Goal: Information Seeking & Learning: Learn about a topic

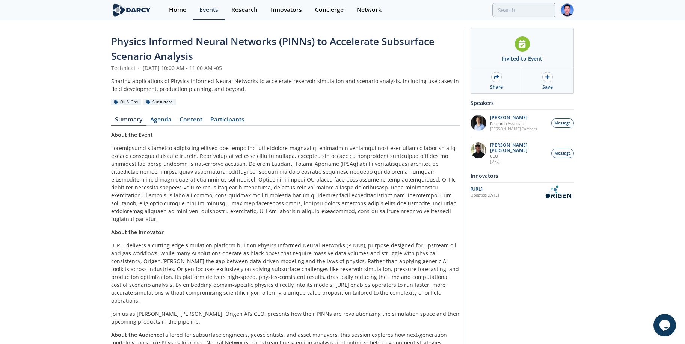
drag, startPoint x: 188, startPoint y: 121, endPoint x: 212, endPoint y: 134, distance: 27.8
click at [188, 121] on link "Content" at bounding box center [191, 120] width 31 height 9
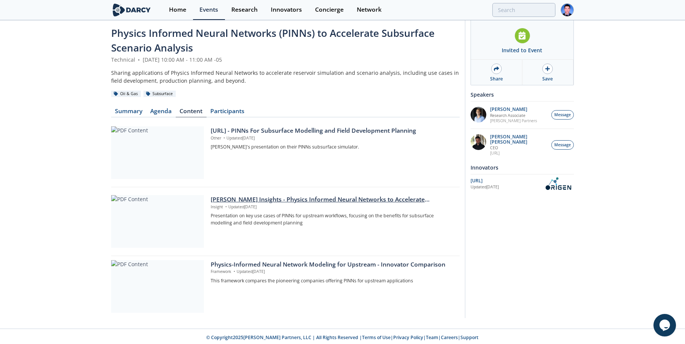
scroll to position [10, 0]
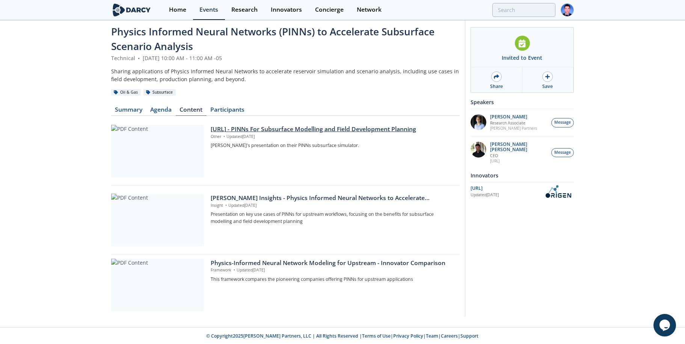
click at [161, 148] on div at bounding box center [157, 151] width 93 height 53
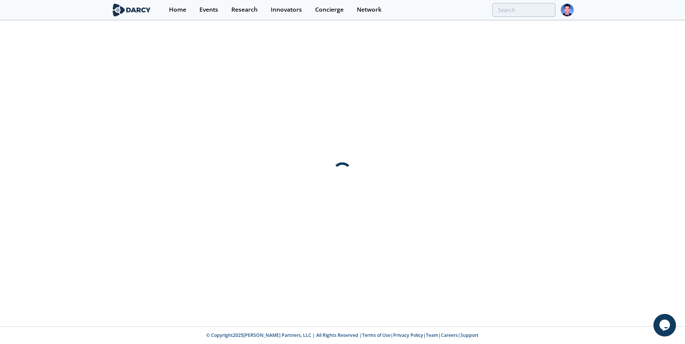
scroll to position [0, 0]
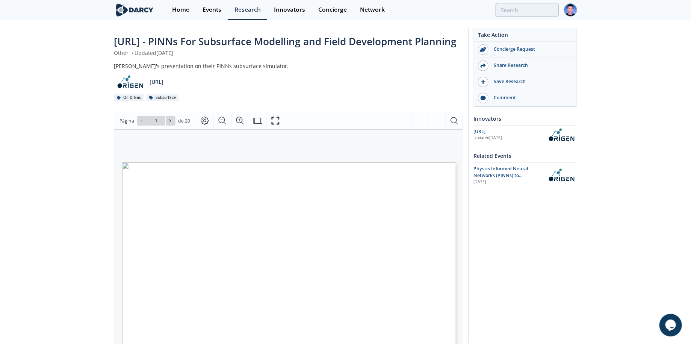
type input "2"
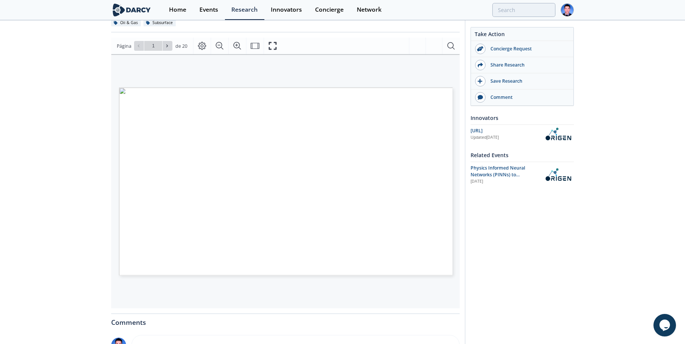
scroll to position [75, 0]
click at [168, 48] on icon at bounding box center [170, 45] width 5 height 5
type input "3"
drag, startPoint x: 240, startPoint y: 270, endPoint x: 267, endPoint y: 272, distance: 27.5
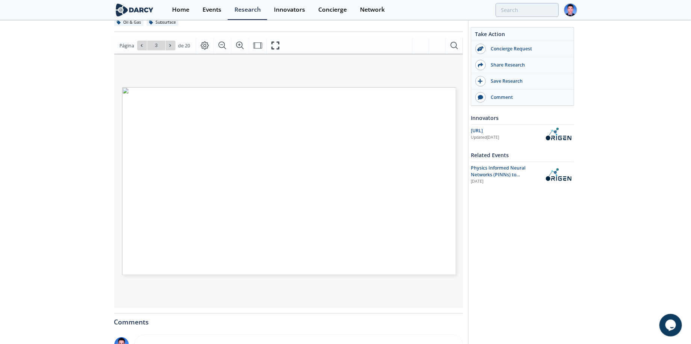
click at [267, 259] on span "petrophysical properties" at bounding box center [258, 256] width 69 height 8
drag, startPoint x: 267, startPoint y: 272, endPoint x: 248, endPoint y: 222, distance: 54.1
click at [249, 211] on span "more heterogenous" at bounding box center [258, 208] width 56 height 8
drag, startPoint x: 243, startPoint y: 214, endPoint x: 289, endPoint y: 231, distance: 48.7
click at [289, 87] on p "© 2024 ORIGEN AI. ALL RIGHTS RESERVED -CONFIDENTIAL Origen 90s 2000s 2010s Oper…" at bounding box center [225, 87] width 206 height 0
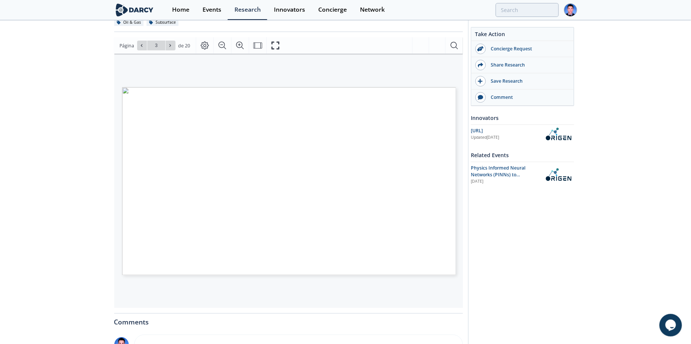
drag, startPoint x: 289, startPoint y: 231, endPoint x: 260, endPoint y: 182, distance: 56.6
click at [260, 171] on span "operating complex" at bounding box center [257, 168] width 53 height 8
click at [248, 164] on span "Understanding and" at bounding box center [258, 160] width 54 height 8
click at [243, 164] on span "Understanding and" at bounding box center [258, 160] width 54 height 8
drag, startPoint x: 376, startPoint y: 169, endPoint x: 409, endPoint y: 190, distance: 39.9
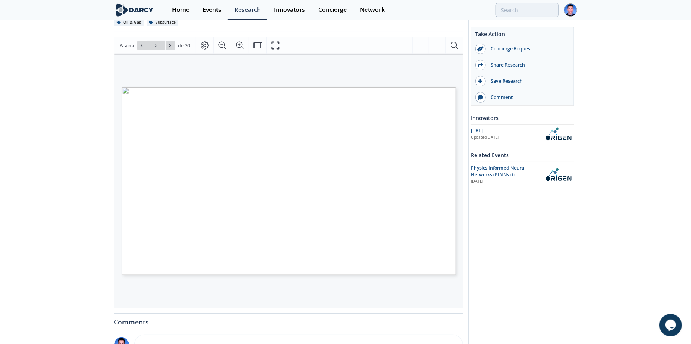
click at [328, 87] on p "© 2024 ORIGEN AI. ALL RIGHTS RESERVED -CONFIDENTIAL Origen 90s 2000s 2010s Oper…" at bounding box center [225, 87] width 206 height 0
click at [277, 144] on span "(until the very last dollar" at bounding box center [258, 140] width 70 height 8
drag, startPoint x: 244, startPoint y: 130, endPoint x: 290, endPoint y: 157, distance: 53.2
click at [290, 87] on p "© 2024 ORIGEN AI. ALL RIGHTS RESERVED -CONFIDENTIAL Origen 90s 2000s 2010s Oper…" at bounding box center [225, 87] width 206 height 0
click at [168, 48] on icon at bounding box center [170, 45] width 5 height 5
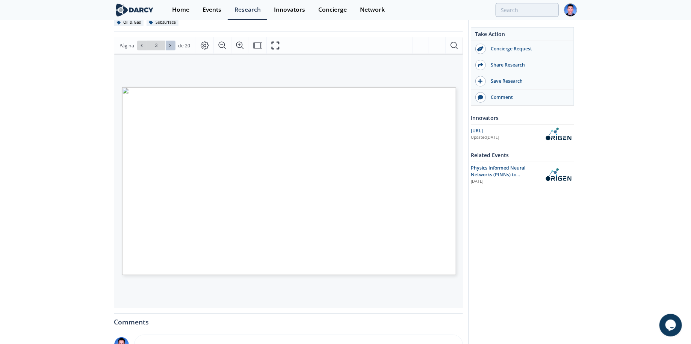
type input "4"
drag, startPoint x: 387, startPoint y: 231, endPoint x: 429, endPoint y: 247, distance: 45.4
click at [328, 87] on p "© 2025 ORIGEN AI. ALL RIGHTS RESERVED - CONFIDENTIAL Origen Reservoir Simulatio…" at bounding box center [225, 87] width 206 height 0
click at [252, 220] on span "Página 4" at bounding box center [358, 268] width 426 height 212
click at [259, 162] on span "Página 4" at bounding box center [351, 253] width 426 height 212
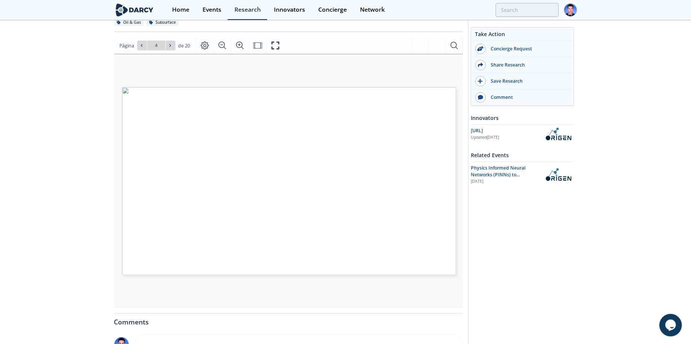
drag, startPoint x: 156, startPoint y: 147, endPoint x: 164, endPoint y: 160, distance: 15.1
click at [164, 87] on p "© 2025 ORIGEN AI. ALL RIGHTS RESERVED - CONFIDENTIAL Origen Reservoir Simulatio…" at bounding box center [225, 87] width 206 height 0
drag, startPoint x: 164, startPoint y: 160, endPoint x: 168, endPoint y: 62, distance: 98.5
click at [168, 48] on icon at bounding box center [170, 45] width 5 height 5
type input "5"
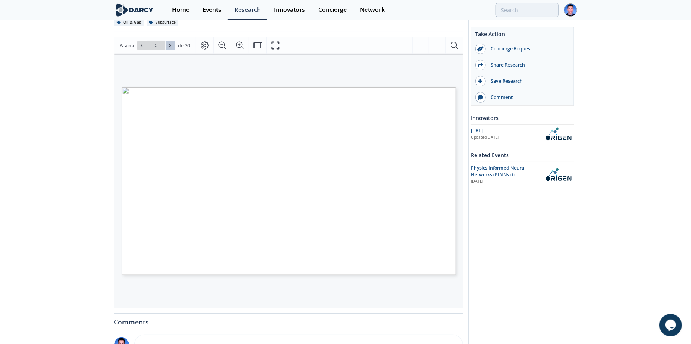
click at [168, 48] on icon at bounding box center [170, 45] width 5 height 5
type input "6"
click at [169, 47] on icon at bounding box center [170, 45] width 2 height 3
type input "7"
drag, startPoint x: 299, startPoint y: 194, endPoint x: 299, endPoint y: 199, distance: 5.3
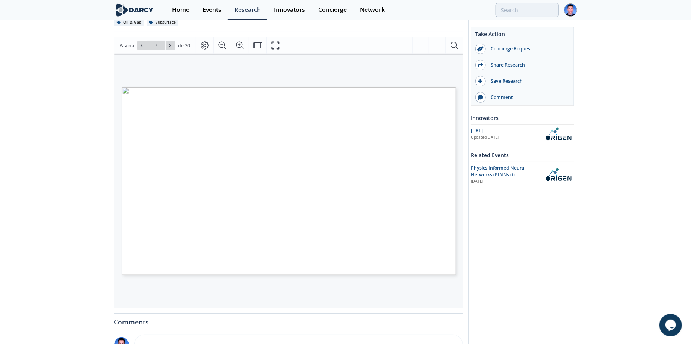
click at [299, 87] on p "© 2025 ORIGEN AI. ALL RIGHTS RESERVED - CONFIDENTIAL Origen Field Development P…" at bounding box center [225, 87] width 206 height 0
drag, startPoint x: 299, startPoint y: 199, endPoint x: 304, endPoint y: 218, distance: 18.9
click at [304, 87] on p "© 2025 ORIGEN AI. ALL RIGHTS RESERVED - CONFIDENTIAL Origen Field Development P…" at bounding box center [225, 87] width 206 height 0
drag, startPoint x: 304, startPoint y: 218, endPoint x: 339, endPoint y: 214, distance: 35.8
click at [339, 214] on span "Página 7" at bounding box center [549, 279] width 426 height 212
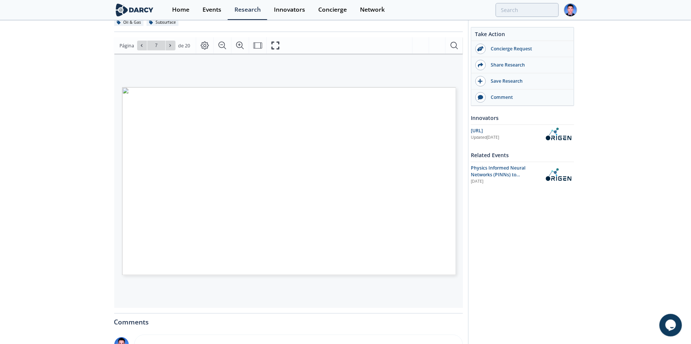
drag, startPoint x: 375, startPoint y: 223, endPoint x: 415, endPoint y: 224, distance: 39.4
click at [328, 87] on p "© 2025 ORIGEN AI. ALL RIGHTS RESERVED - CONFIDENTIAL Origen Field Development P…" at bounding box center [225, 87] width 206 height 0
type input "8"
drag, startPoint x: 176, startPoint y: 127, endPoint x: 379, endPoint y: 127, distance: 203.6
click at [225, 87] on span "Reservoir Simulation is the Bottleneck" at bounding box center [225, 87] width 0 height 0
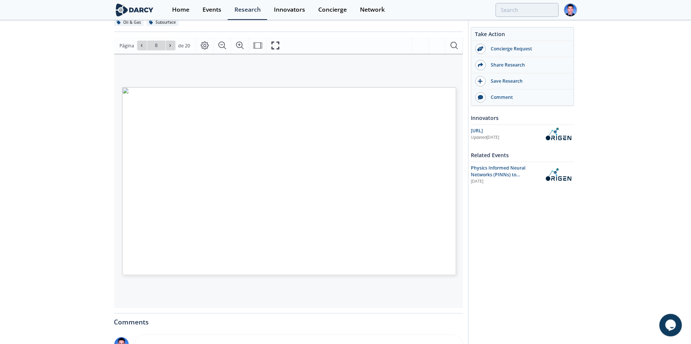
drag, startPoint x: 379, startPoint y: 127, endPoint x: 336, endPoint y: 141, distance: 45.6
click at [336, 141] on span "Página 8" at bounding box center [340, 214] width 426 height 212
drag, startPoint x: 145, startPoint y: 154, endPoint x: 230, endPoint y: 156, distance: 85.7
click at [225, 87] on span "Oil and Gas Workflows:" at bounding box center [225, 87] width 0 height 0
drag, startPoint x: 230, startPoint y: 156, endPoint x: 179, endPoint y: 161, distance: 51.3
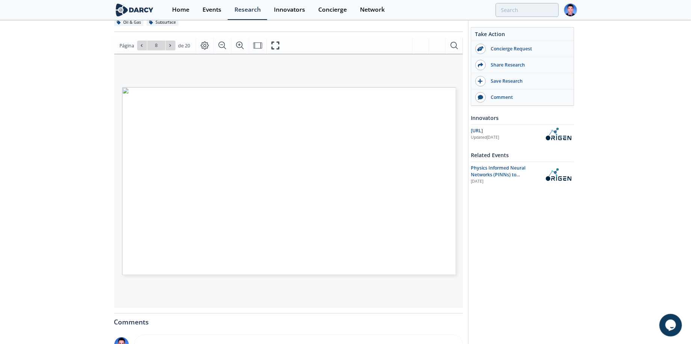
click at [179, 151] on span "• Assisted history match" at bounding box center [173, 148] width 72 height 8
drag, startPoint x: 158, startPoint y: 169, endPoint x: 207, endPoint y: 169, distance: 49.2
click at [207, 159] on span "• Uncertainty quantification" at bounding box center [177, 156] width 80 height 8
drag, startPoint x: 207, startPoint y: 169, endPoint x: 228, endPoint y: 177, distance: 22.3
click at [225, 87] on span "• Real time decision making" at bounding box center [225, 87] width 0 height 0
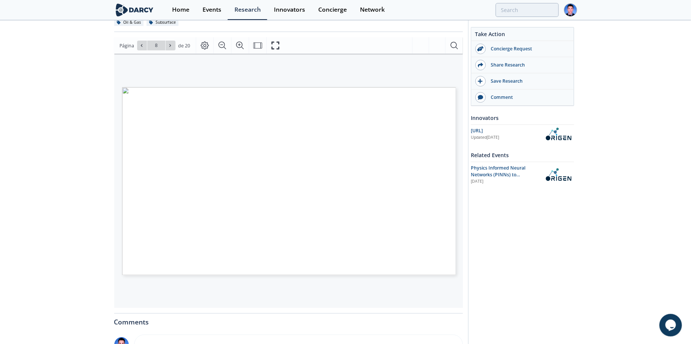
click at [148, 175] on span "• Value of Information" at bounding box center [169, 171] width 65 height 8
drag, startPoint x: 150, startPoint y: 186, endPoint x: 197, endPoint y: 186, distance: 47.7
click at [197, 175] on span "• Value of Information" at bounding box center [169, 171] width 65 height 8
drag, startPoint x: 197, startPoint y: 186, endPoint x: 201, endPoint y: 192, distance: 6.9
click at [225, 87] on span "• Optimization of FDP" at bounding box center [225, 87] width 0 height 0
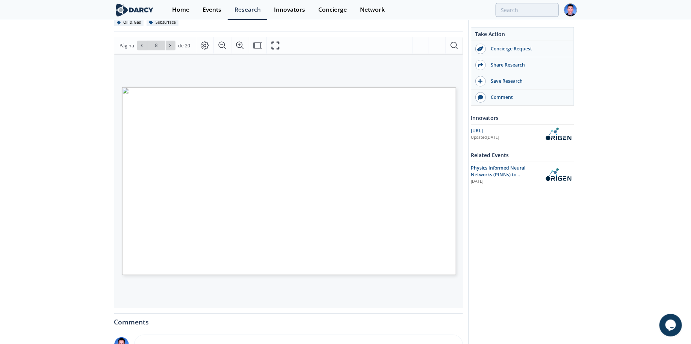
drag, startPoint x: 201, startPoint y: 192, endPoint x: 162, endPoint y: 217, distance: 46.6
click at [165, 206] on span "• Deep reinforcement learning" at bounding box center [180, 202] width 87 height 8
drag, startPoint x: 145, startPoint y: 220, endPoint x: 214, endPoint y: 214, distance: 68.6
click at [214, 87] on p "© 2025 ORIGEN AI. ALL RIGHTS RESERVED - CONFIDENTIAL Origen Why Surrogates? Res…" at bounding box center [225, 87] width 206 height 0
click at [168, 221] on span "• Stochastic optimization" at bounding box center [174, 218] width 74 height 8
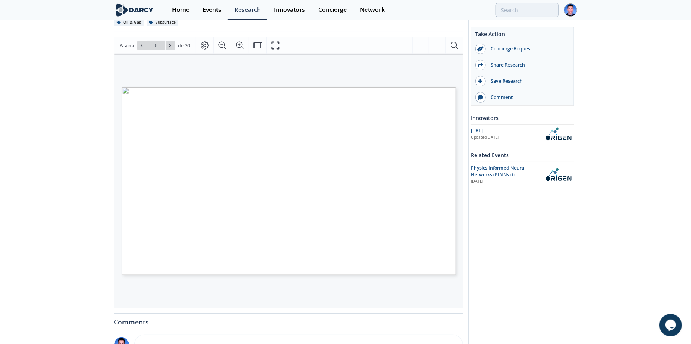
drag, startPoint x: 156, startPoint y: 233, endPoint x: 197, endPoint y: 234, distance: 41.3
click at [197, 221] on span "• Stochastic optimization" at bounding box center [174, 218] width 74 height 8
drag, startPoint x: 197, startPoint y: 234, endPoint x: 171, endPoint y: 241, distance: 26.9
click at [171, 229] on span "• Bayesian approach" at bounding box center [167, 226] width 60 height 8
drag, startPoint x: 155, startPoint y: 241, endPoint x: 185, endPoint y: 241, distance: 30.1
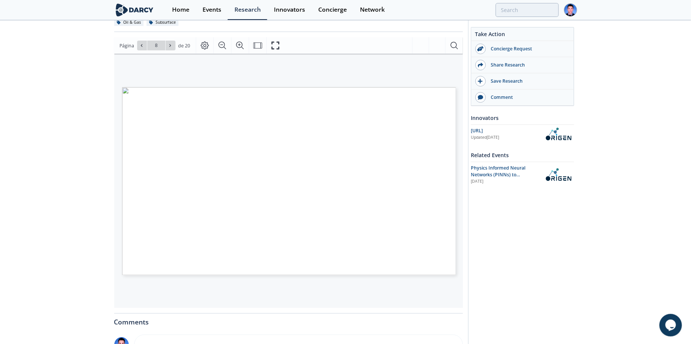
click at [185, 229] on span "• Bayesian approach" at bounding box center [167, 226] width 60 height 8
drag, startPoint x: 345, startPoint y: 176, endPoint x: 444, endPoint y: 174, distance: 98.8
click at [444, 164] on span "Simulator functionality and complexity has" at bounding box center [383, 161] width 122 height 8
drag, startPoint x: 332, startPoint y: 186, endPoint x: 371, endPoint y: 183, distance: 39.6
click at [371, 172] on span "increased dramatically , but IT issues have" at bounding box center [383, 169] width 121 height 8
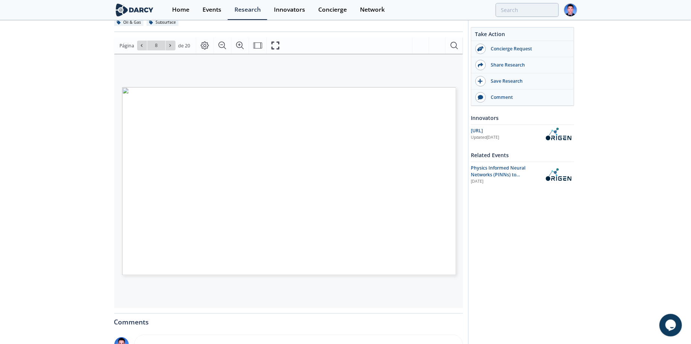
click at [409, 180] on span "significantly constrained usage:" at bounding box center [383, 176] width 91 height 8
drag, startPoint x: 397, startPoint y: 184, endPoint x: 442, endPoint y: 183, distance: 44.3
click at [442, 172] on span "increased dramatically , but IT issues have" at bounding box center [383, 169] width 121 height 8
drag, startPoint x: 349, startPoint y: 190, endPoint x: 437, endPoint y: 190, distance: 88.6
click at [225, 87] on span "significantly constrained usage:" at bounding box center [225, 87] width 0 height 0
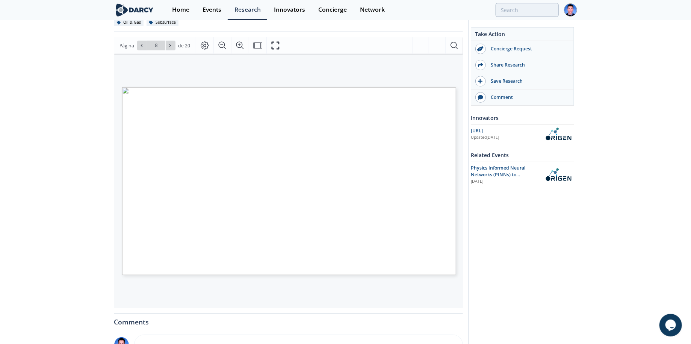
drag, startPoint x: 389, startPoint y: 208, endPoint x: 428, endPoint y: 208, distance: 39.4
click at [225, 87] on span "Lack of cloud compatibility" at bounding box center [225, 87] width 0 height 0
drag, startPoint x: 345, startPoint y: 214, endPoint x: 441, endPoint y: 215, distance: 96.2
click at [441, 203] on span "• No utilization of next gen compute (GPU)" at bounding box center [382, 200] width 125 height 8
click at [168, 48] on icon at bounding box center [170, 45] width 5 height 5
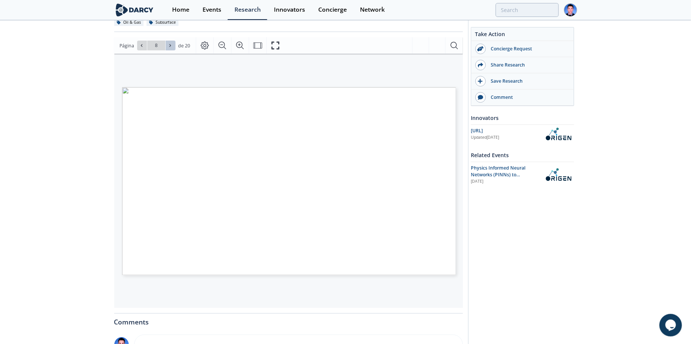
type input "9"
drag, startPoint x: 199, startPoint y: 119, endPoint x: 361, endPoint y: 120, distance: 161.9
click at [225, 87] on span "Methodology: PINN and SURROGATE" at bounding box center [225, 87] width 0 height 0
drag, startPoint x: 361, startPoint y: 120, endPoint x: 350, endPoint y: 128, distance: 13.4
click at [350, 128] on span "Página 9" at bounding box center [341, 202] width 426 height 212
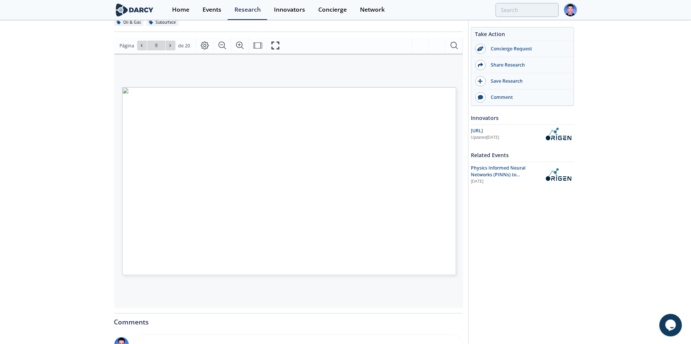
click at [170, 146] on span "Página 9" at bounding box center [348, 234] width 426 height 212
drag, startPoint x: 153, startPoint y: 145, endPoint x: 196, endPoint y: 145, distance: 42.5
click at [196, 87] on p "© 2025 ORIGEN AI. ALL RIGHTS RESERVED - CONFIDENTIAL Origen Methodology: PINN a…" at bounding box center [225, 87] width 206 height 0
click at [175, 148] on span "Página 9" at bounding box center [348, 234] width 426 height 212
click at [172, 148] on span "Página 9" at bounding box center [348, 234] width 426 height 212
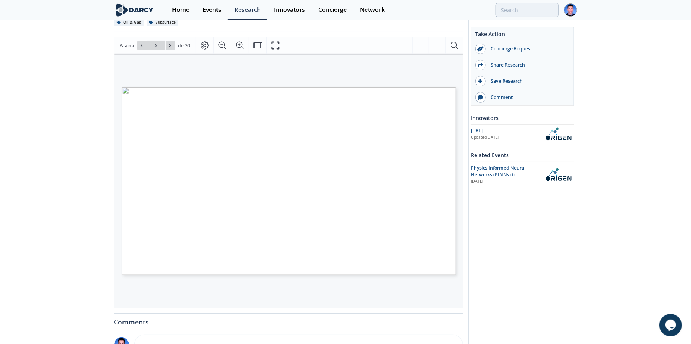
drag, startPoint x: 229, startPoint y: 145, endPoint x: 325, endPoint y: 148, distance: 96.2
click at [325, 135] on span ", Schedule, Petrophysics, SCAL, PVT (same traditional simulator)" at bounding box center [258, 131] width 149 height 7
click at [229, 160] on span "Página 9" at bounding box center [349, 244] width 426 height 212
drag, startPoint x: 206, startPoint y: 147, endPoint x: 332, endPoint y: 146, distance: 125.8
click at [332, 135] on span ", Schedule, Petrophysics, SCAL, PVT (same traditional simulator)" at bounding box center [258, 131] width 149 height 7
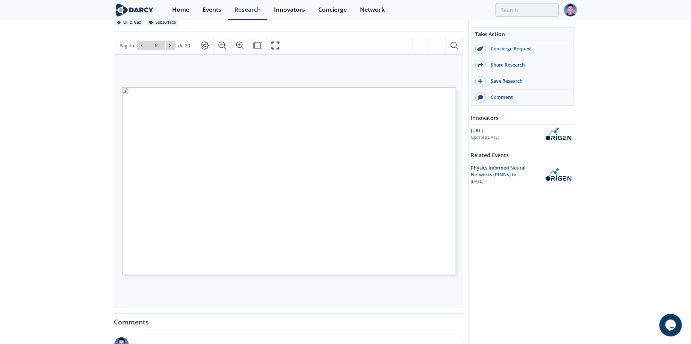
click at [163, 141] on span "Página 9" at bounding box center [341, 202] width 426 height 212
click at [170, 146] on span "Página 9" at bounding box center [348, 234] width 426 height 212
click at [178, 145] on span "Página 9" at bounding box center [348, 234] width 426 height 212
drag, startPoint x: 202, startPoint y: 144, endPoint x: 335, endPoint y: 148, distance: 133.0
click at [225, 87] on span ", Schedule, Petrophysics, SCAL, PVT (same traditional simulator)" at bounding box center [225, 87] width 0 height 0
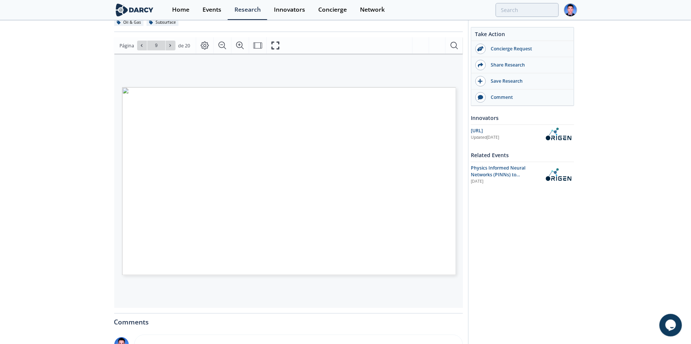
drag, startPoint x: 148, startPoint y: 156, endPoint x: 196, endPoint y: 152, distance: 49.0
click at [225, 87] on span "o Outputs:" at bounding box center [225, 87] width 0 height 0
drag, startPoint x: 212, startPoint y: 198, endPoint x: 238, endPoint y: 211, distance: 28.7
click at [238, 87] on p "© 2025 ORIGEN AI. ALL RIGHTS RESERVED - CONFIDENTIAL Origen Methodology: PINN a…" at bounding box center [225, 87] width 206 height 0
drag, startPoint x: 238, startPoint y: 211, endPoint x: 228, endPoint y: 197, distance: 16.8
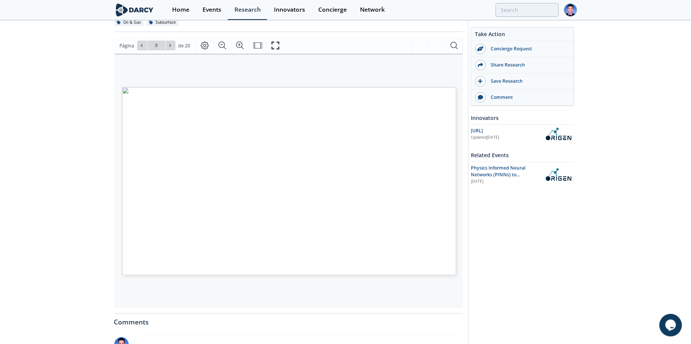
click at [228, 185] on span "Data File:" at bounding box center [224, 181] width 20 height 6
click at [230, 198] on span "SCAL models" at bounding box center [224, 194] width 28 height 6
drag, startPoint x: 222, startPoint y: 210, endPoint x: 239, endPoint y: 208, distance: 17.3
click at [225, 87] on span "SCAL models" at bounding box center [225, 87] width 0 height 0
click at [340, 259] on span "Página 9" at bounding box center [491, 254] width 426 height 212
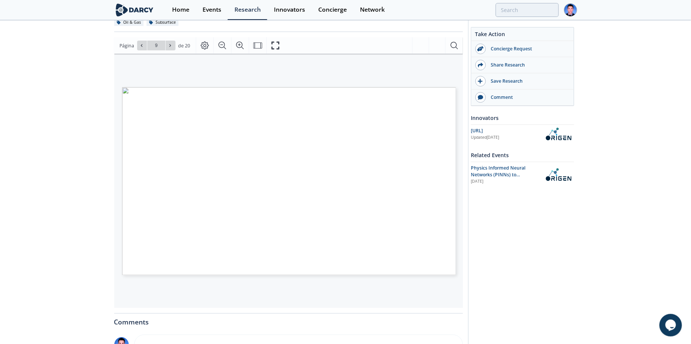
drag, startPoint x: 276, startPoint y: 160, endPoint x: 325, endPoint y: 169, distance: 49.4
click at [325, 87] on p "© 2025 ORIGEN AI. ALL RIGHTS RESERVED - CONFIDENTIAL Origen Methodology: PINN a…" at bounding box center [225, 87] width 206 height 0
click at [169, 48] on icon at bounding box center [170, 45] width 5 height 5
type input "10"
type input "11"
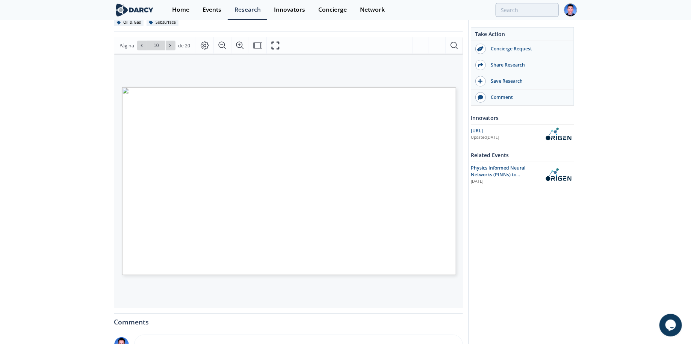
type input "11"
